Goal: Navigation & Orientation: Find specific page/section

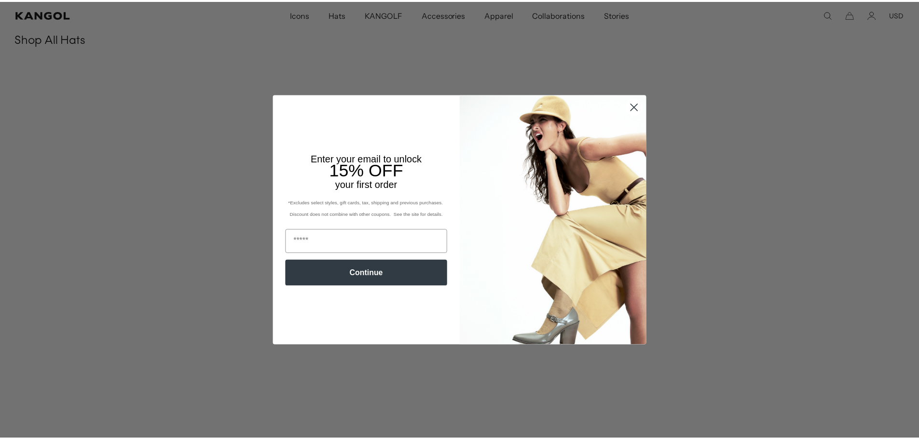
scroll to position [0, 199]
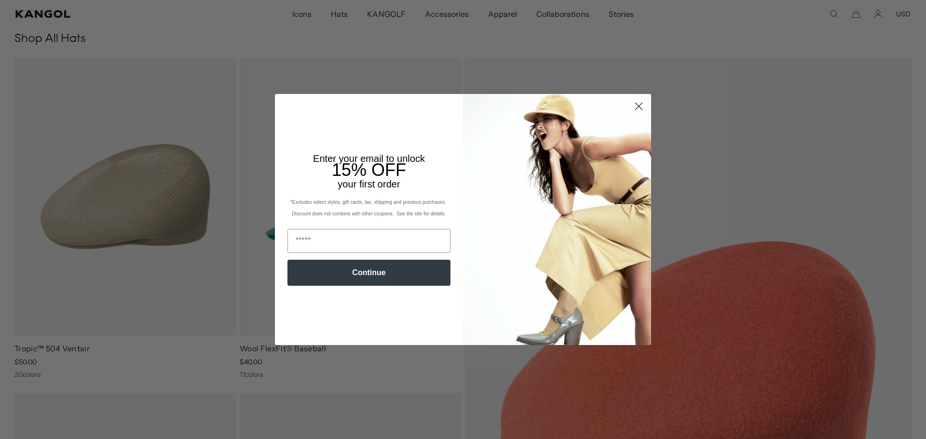
click at [634, 107] on circle "Close dialog" at bounding box center [639, 106] width 16 height 16
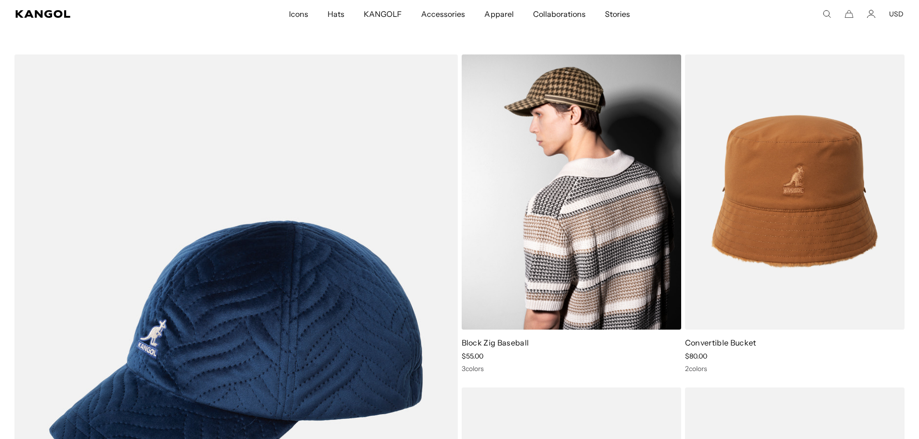
scroll to position [0, 0]
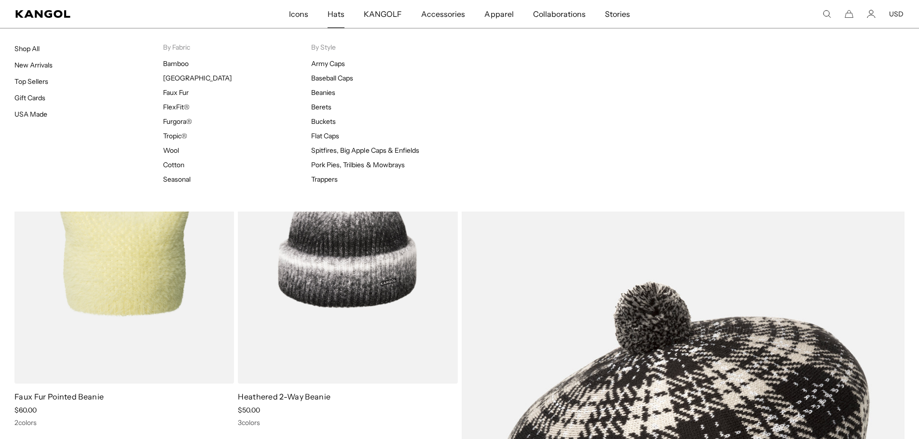
click at [337, 15] on span "Hats" at bounding box center [335, 14] width 17 height 28
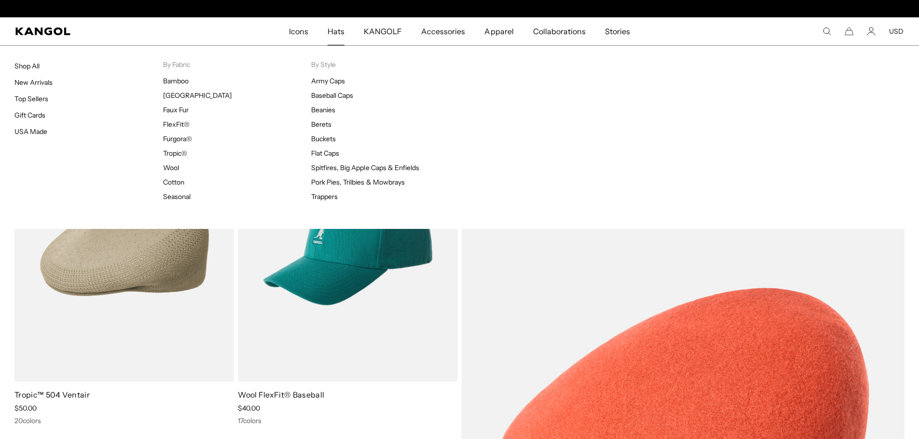
scroll to position [0, 199]
click at [29, 99] on link "Top Sellers" at bounding box center [31, 99] width 34 height 9
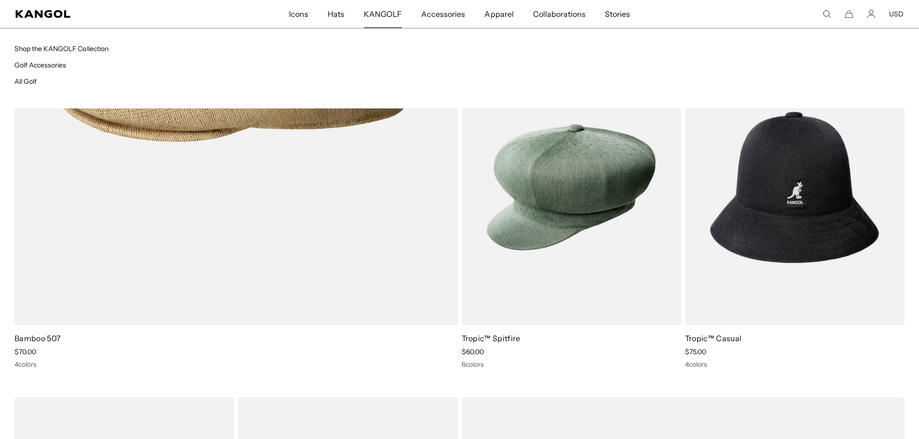
scroll to position [0, 199]
click at [389, 14] on span "KANGOLF" at bounding box center [383, 14] width 38 height 28
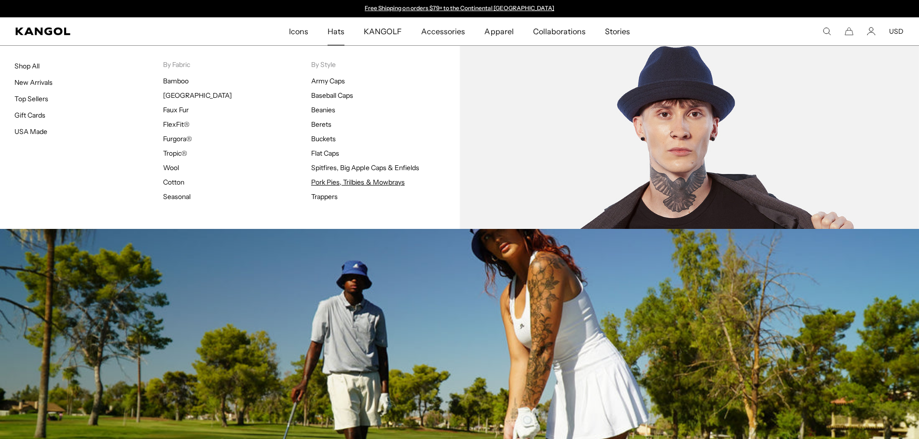
click at [329, 181] on link "Pork Pies, Trilbies & Mowbrays" at bounding box center [358, 182] width 94 height 9
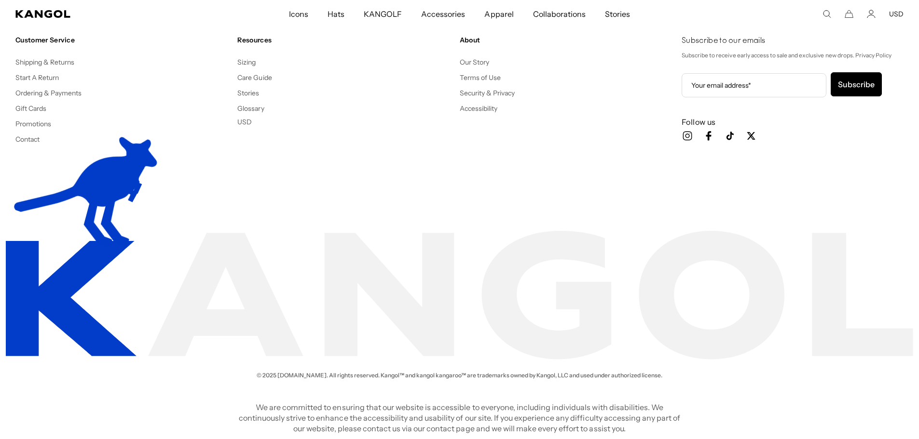
scroll to position [1694, 0]
